Goal: Task Accomplishment & Management: Use online tool/utility

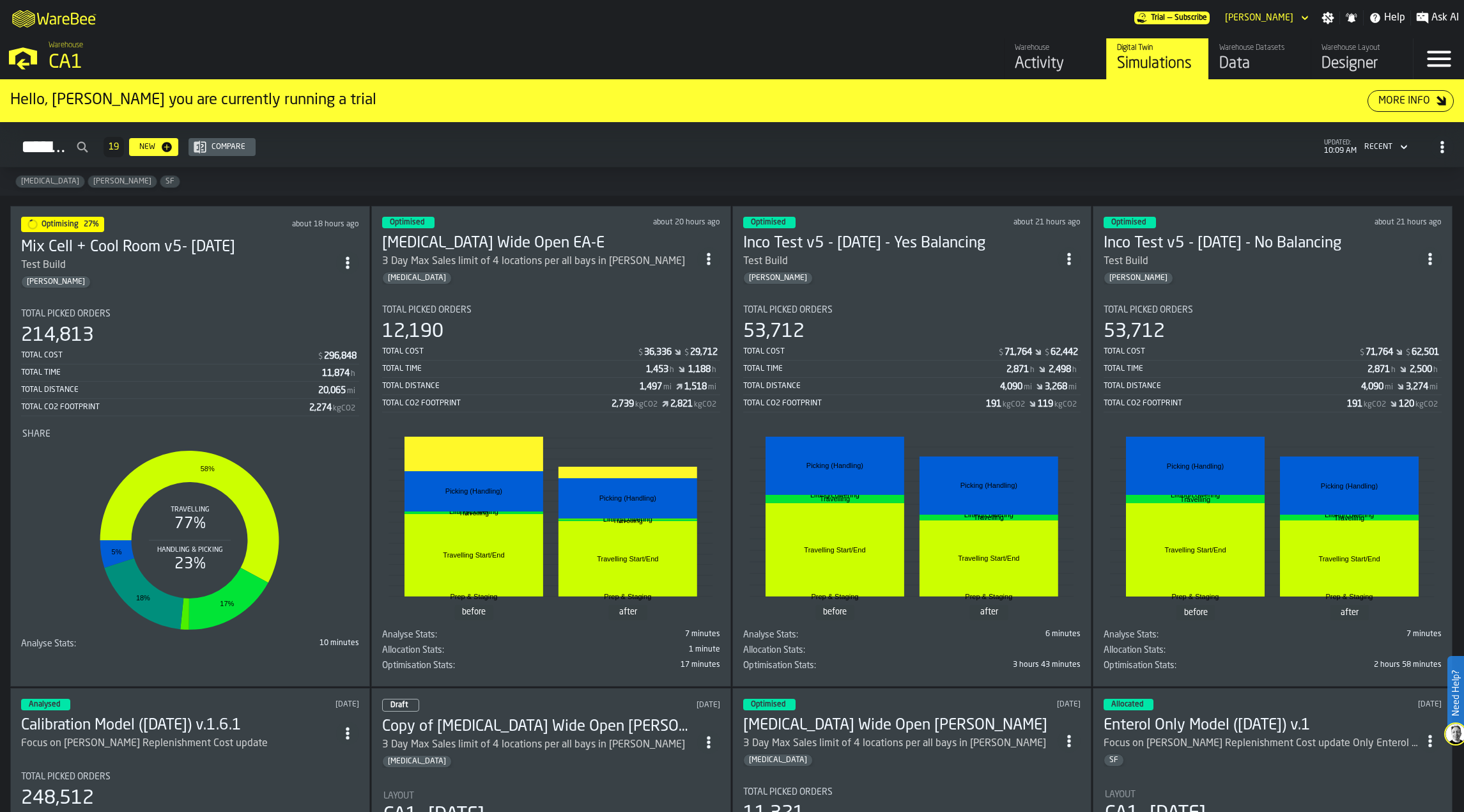
click at [222, 252] on h3 "Mix Cell + Cool Room v5- [DATE]" at bounding box center [178, 247] width 315 height 20
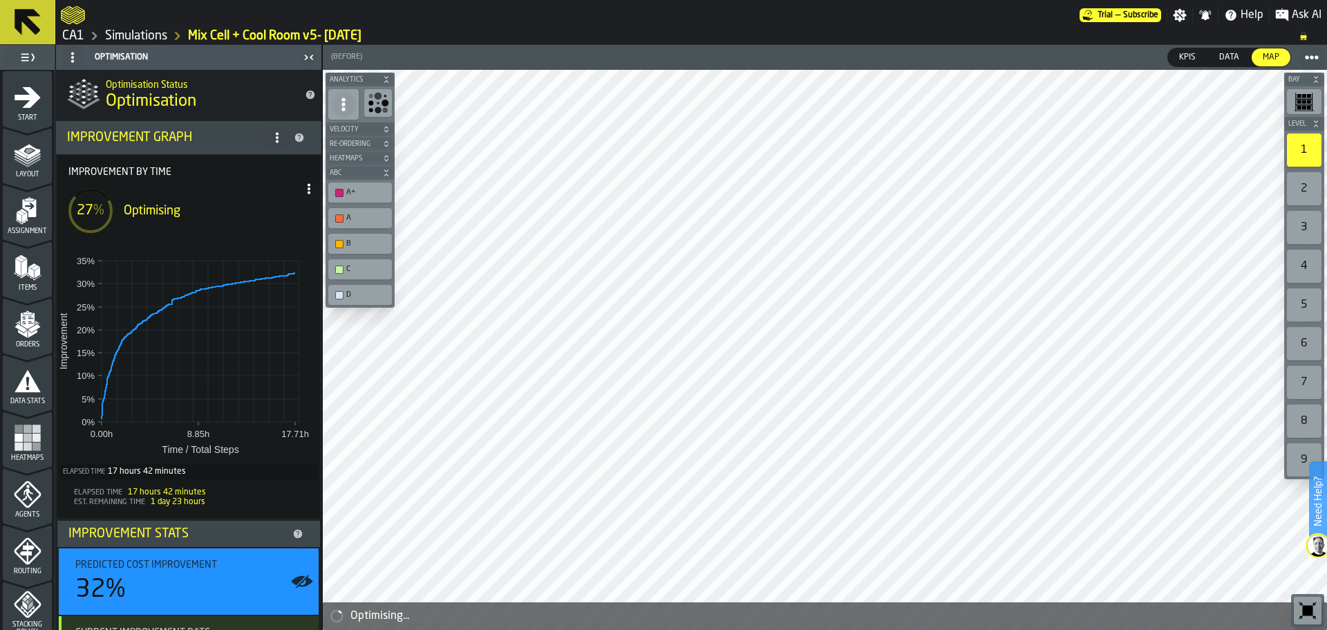
click at [303, 187] on icon at bounding box center [308, 188] width 11 height 11
click at [281, 209] on div "Show Run Options" at bounding box center [262, 216] width 91 height 17
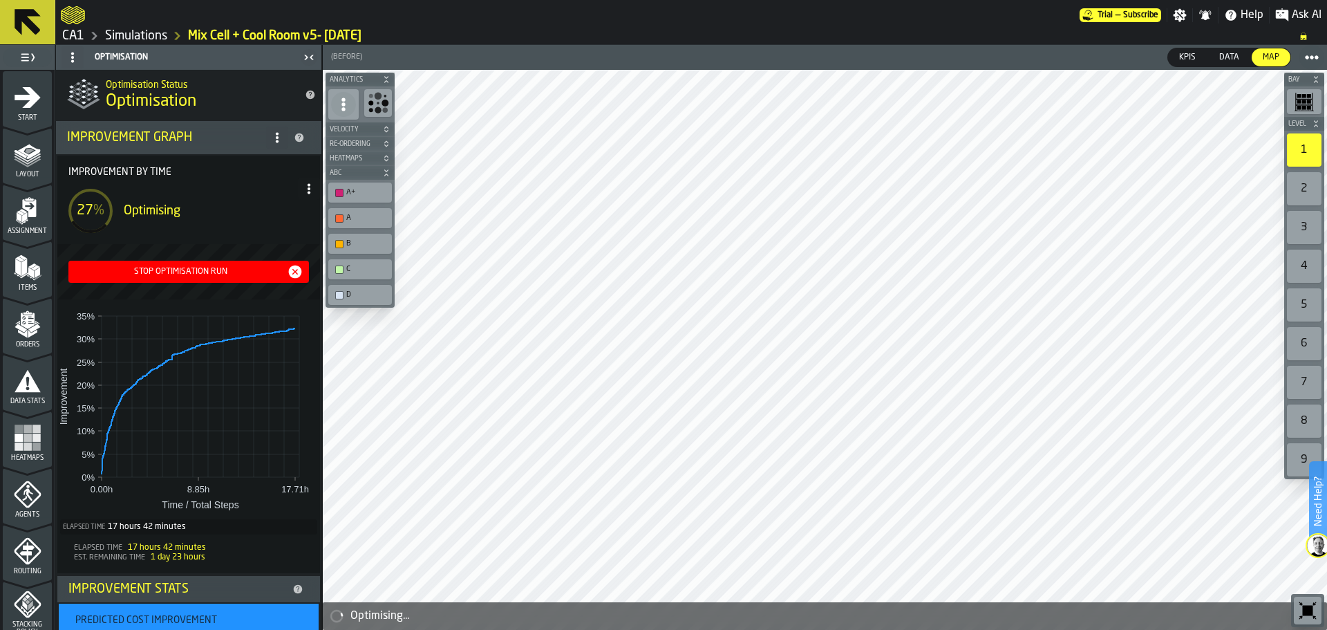
click at [217, 267] on div "Stop Optimisation Run" at bounding box center [180, 272] width 213 height 10
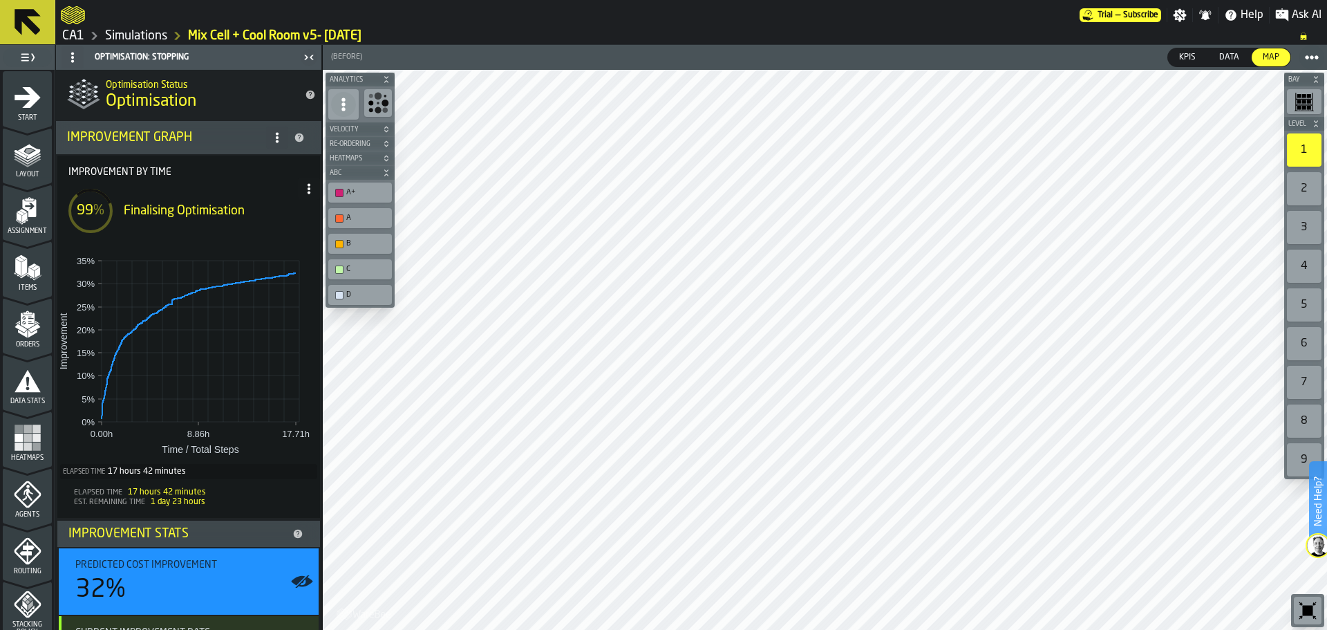
click at [37, 28] on icon at bounding box center [28, 22] width 26 height 26
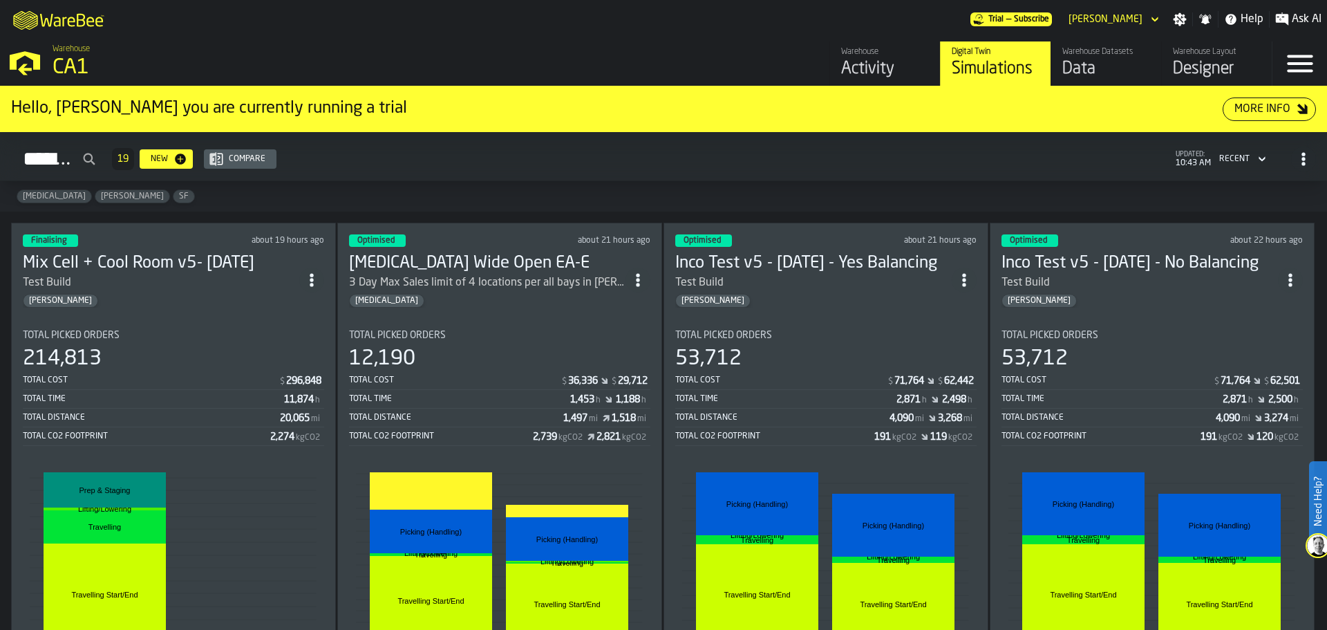
scroll to position [207, 0]
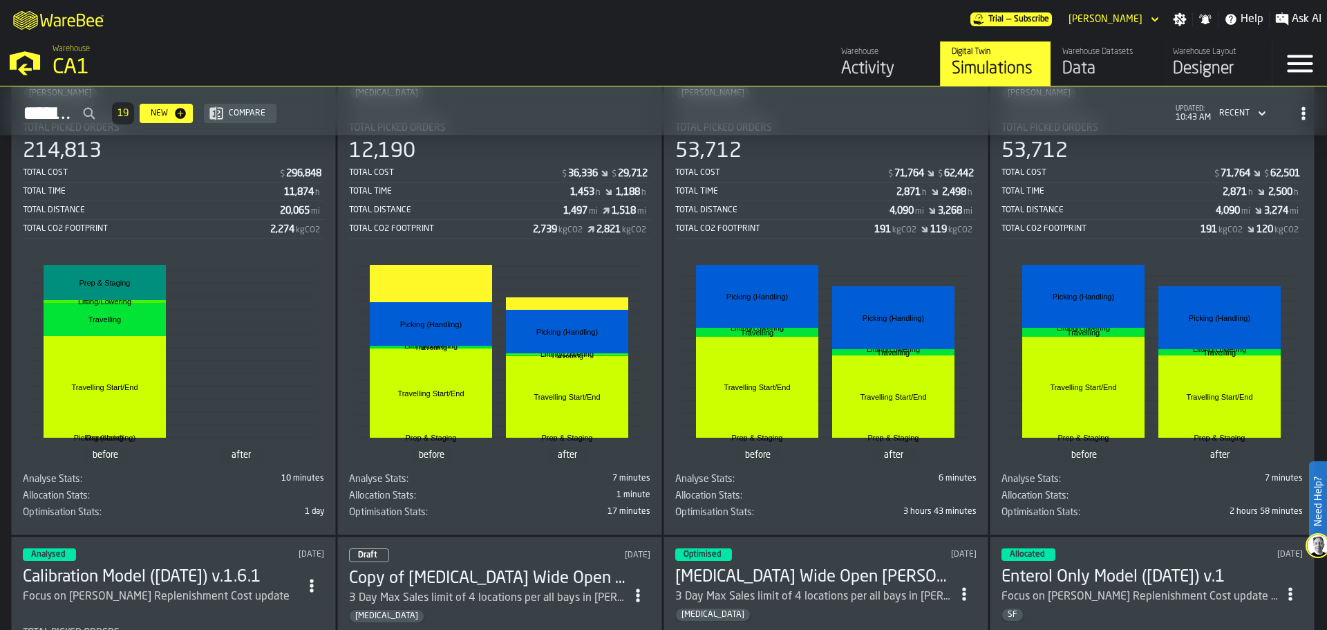
click at [248, 215] on div "Total Distance" at bounding box center [151, 210] width 257 height 10
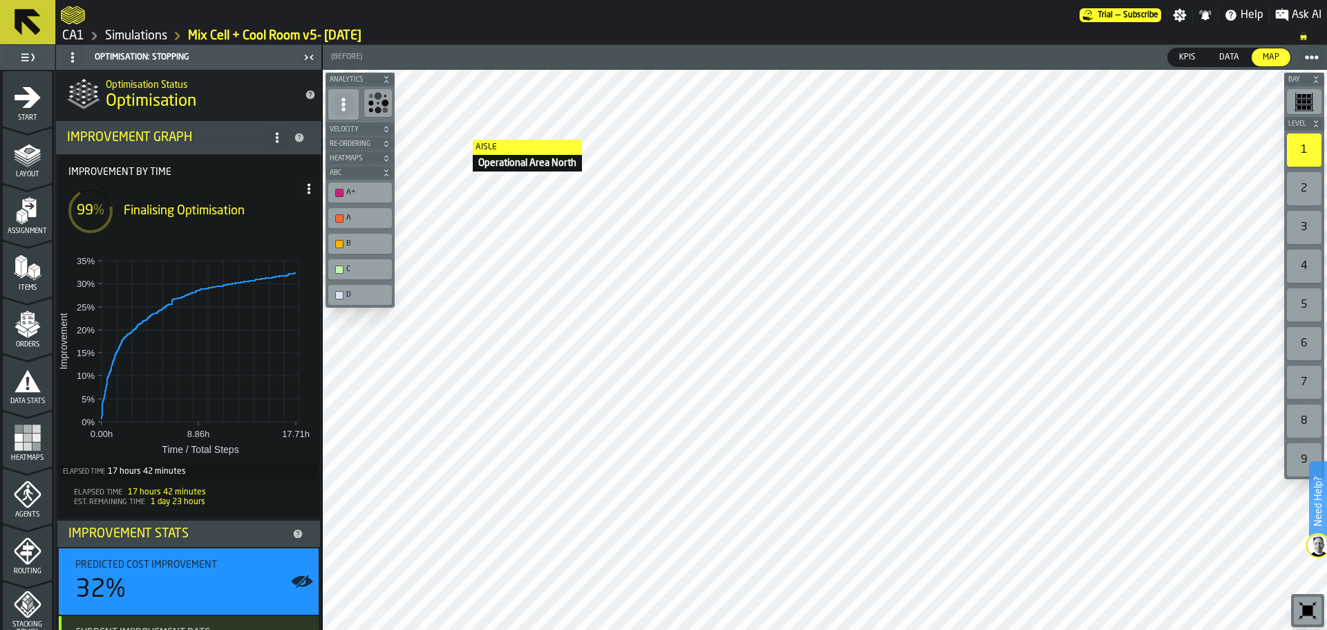
click at [44, 30] on icon at bounding box center [27, 22] width 33 height 33
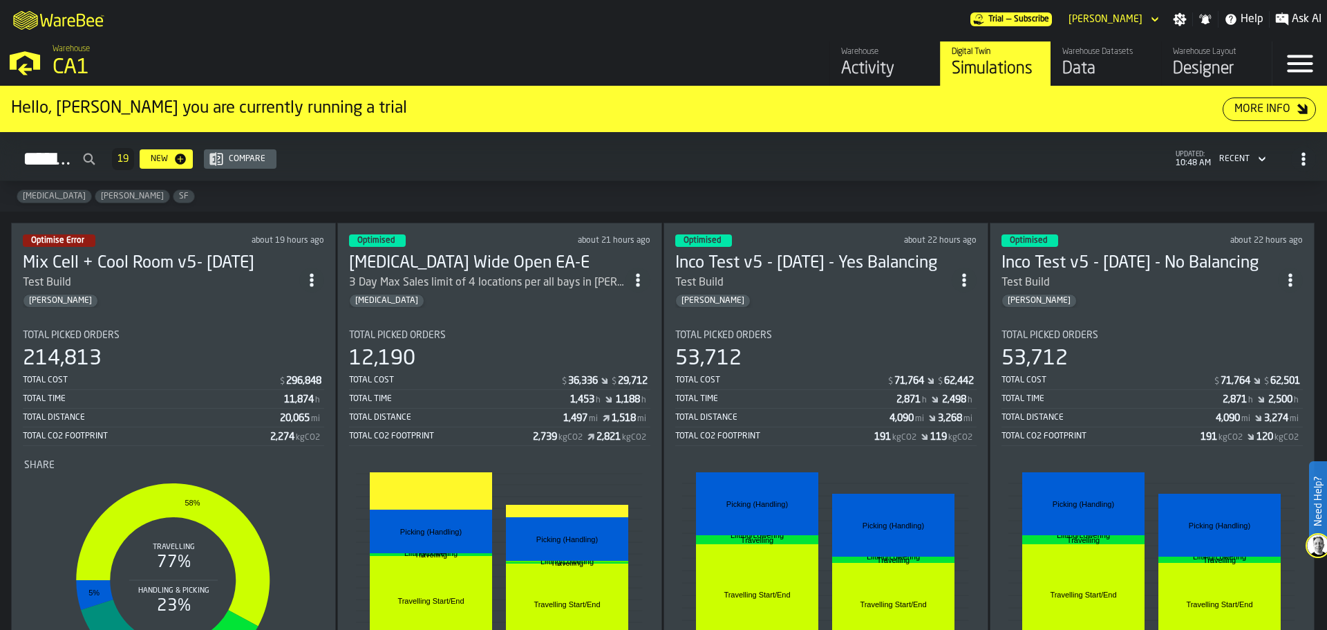
click at [216, 261] on h3 "Mix Cell + Cool Room v5- [DATE]" at bounding box center [161, 263] width 276 height 22
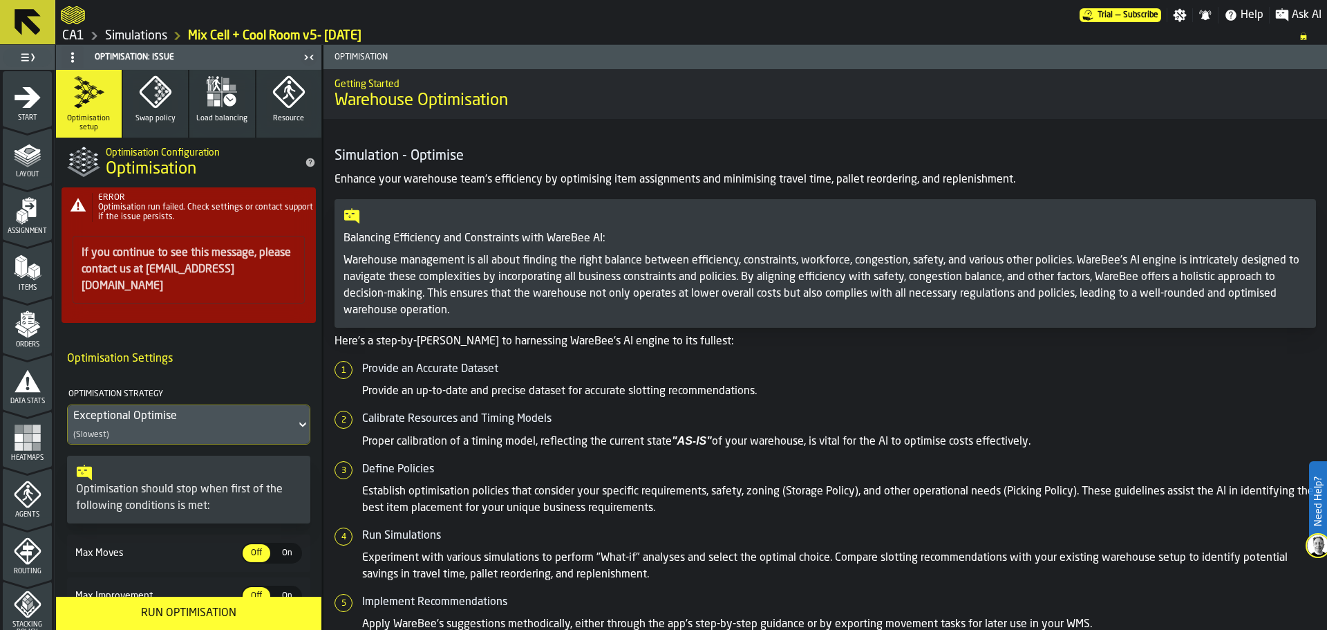
click at [40, 21] on icon at bounding box center [27, 22] width 33 height 33
